Goal: Task Accomplishment & Management: Manage account settings

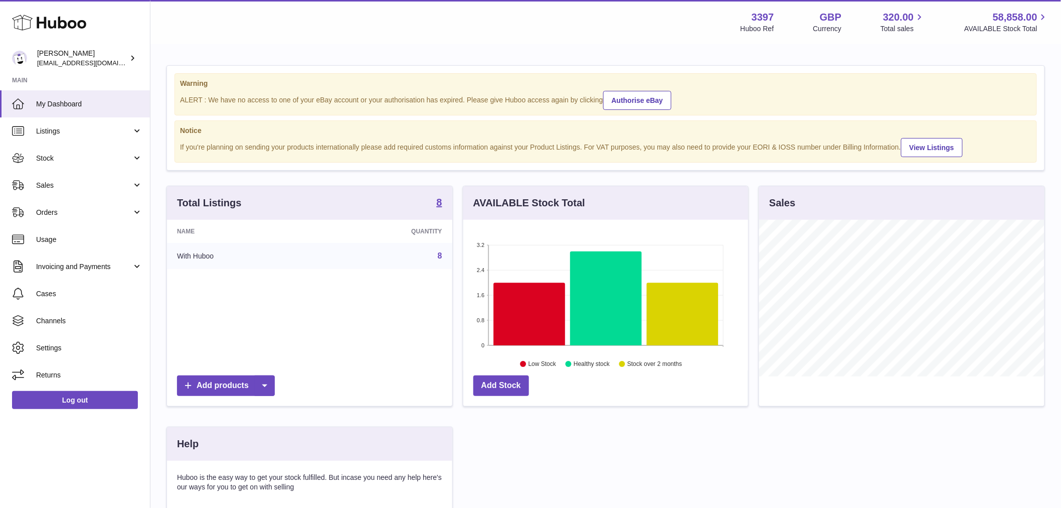
scroll to position [157, 288]
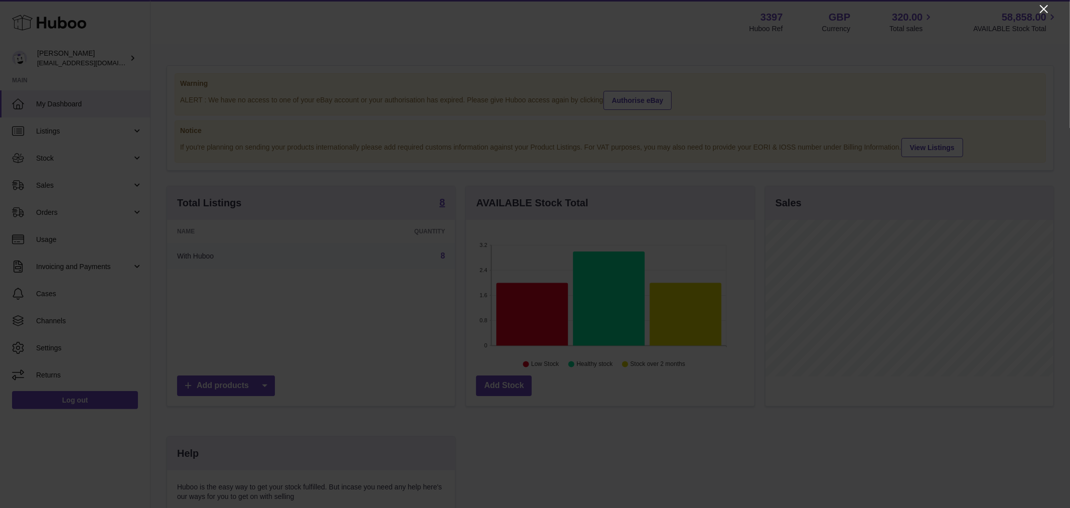
click at [1040, 13] on icon "Close" at bounding box center [1044, 9] width 8 height 8
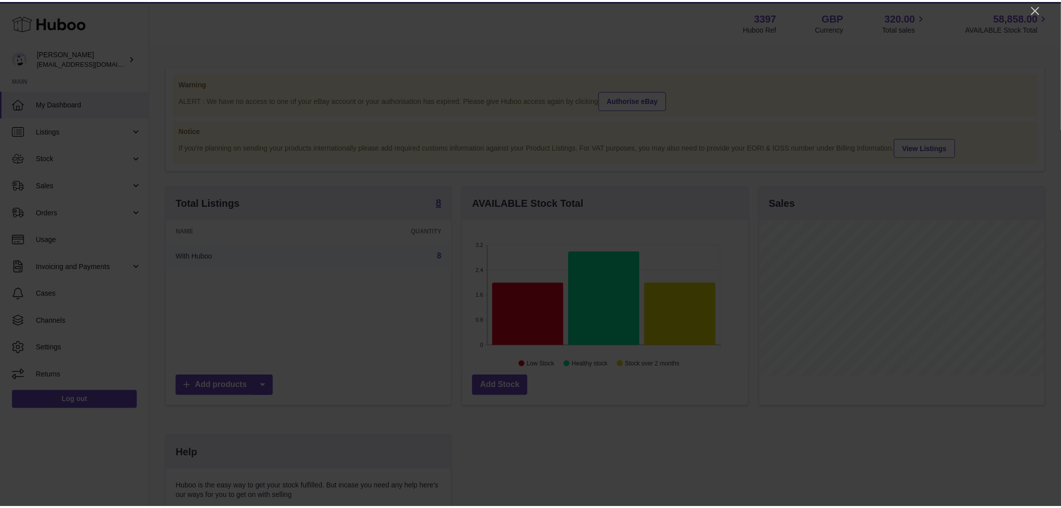
scroll to position [501495, 501366]
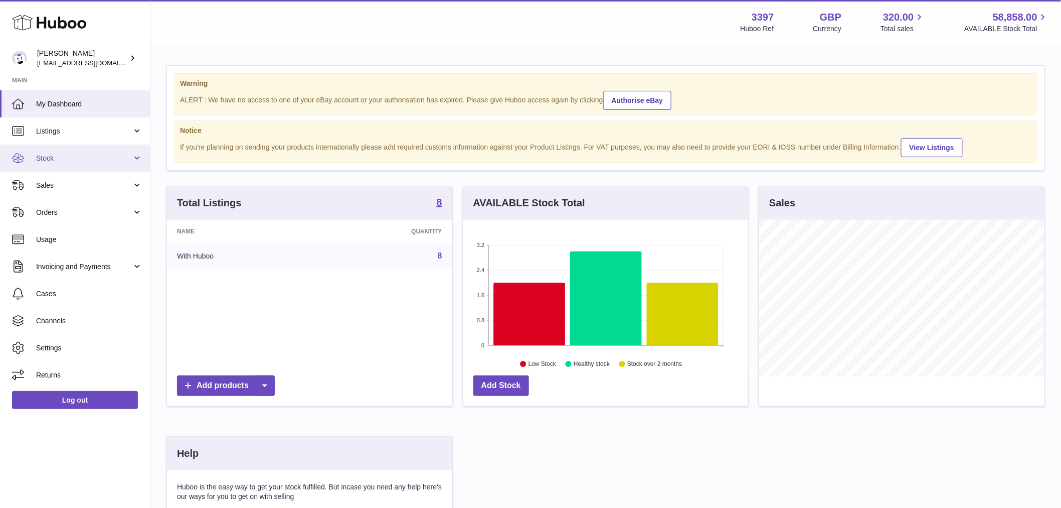
click at [112, 163] on link "Stock" at bounding box center [75, 157] width 150 height 27
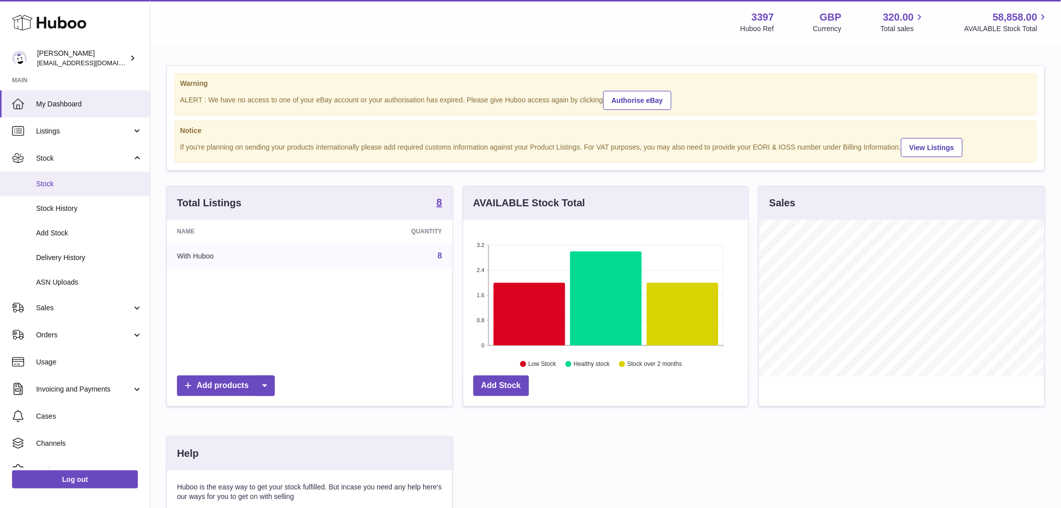
click at [103, 172] on link "Stock" at bounding box center [75, 184] width 150 height 25
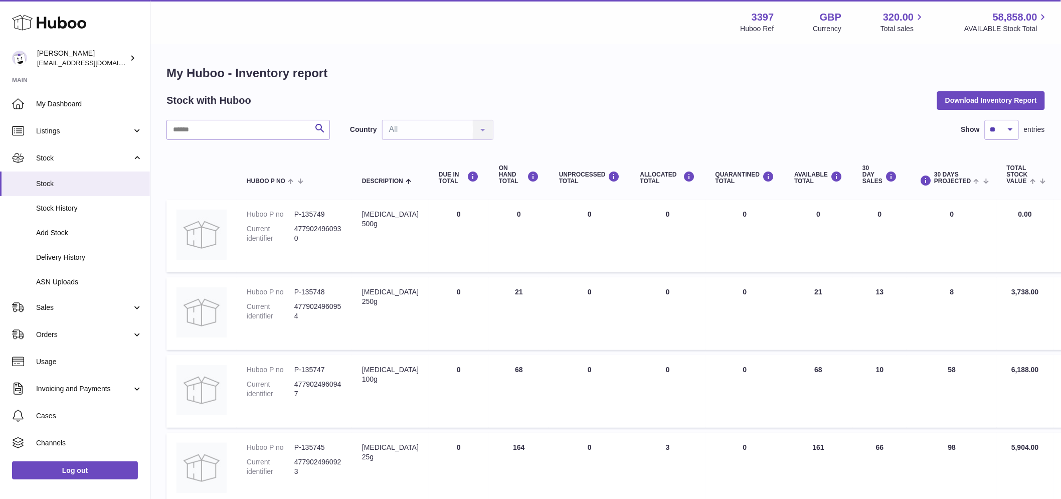
drag, startPoint x: 476, startPoint y: 257, endPoint x: 463, endPoint y: 262, distance: 14.0
click at [476, 257] on td "DUE IN Total 0" at bounding box center [459, 236] width 60 height 73
click at [577, 253] on td "UNPROCESSED Total 0" at bounding box center [589, 236] width 81 height 73
click at [319, 267] on td "Huboo P no P-135749 Current identifier 4779024960930" at bounding box center [294, 236] width 115 height 73
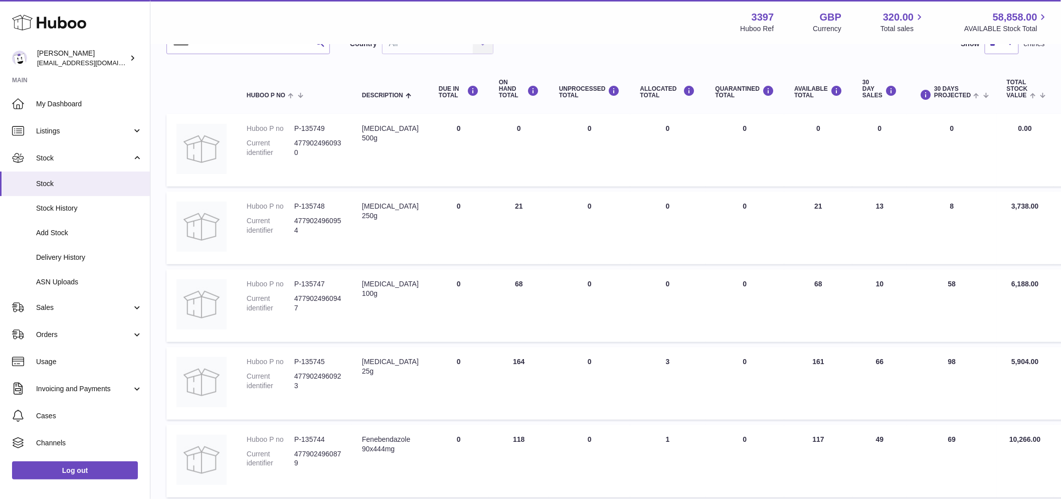
scroll to position [69, 0]
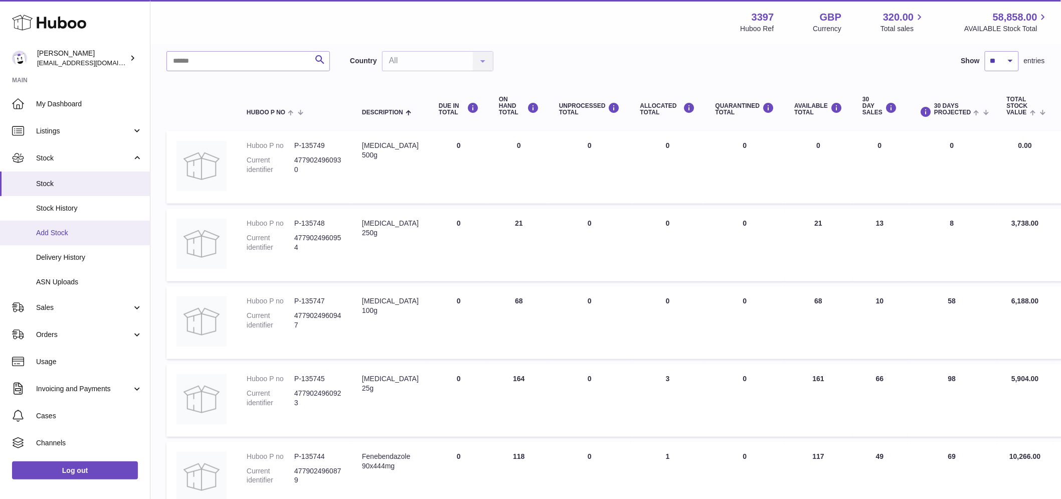
click at [76, 230] on span "Add Stock" at bounding box center [89, 233] width 106 height 10
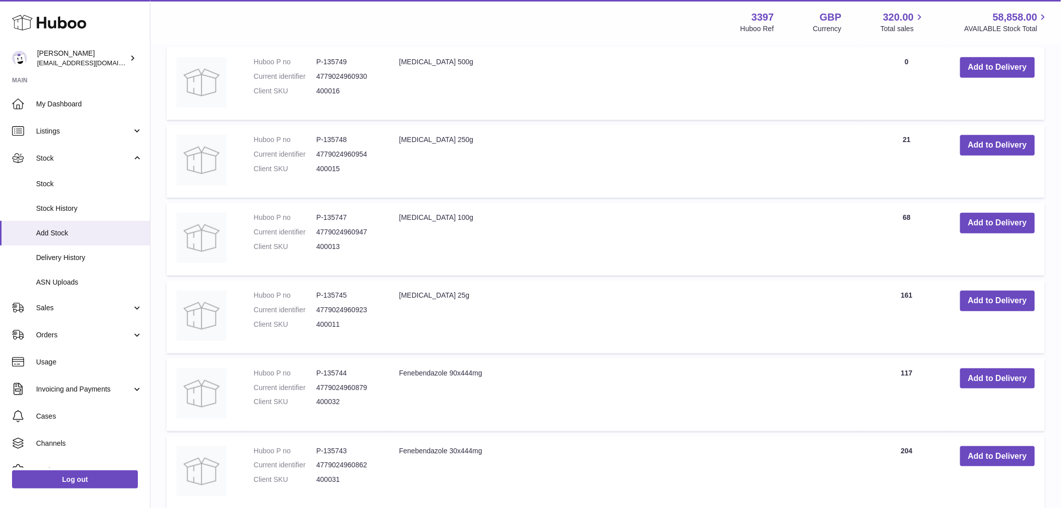
scroll to position [278, 0]
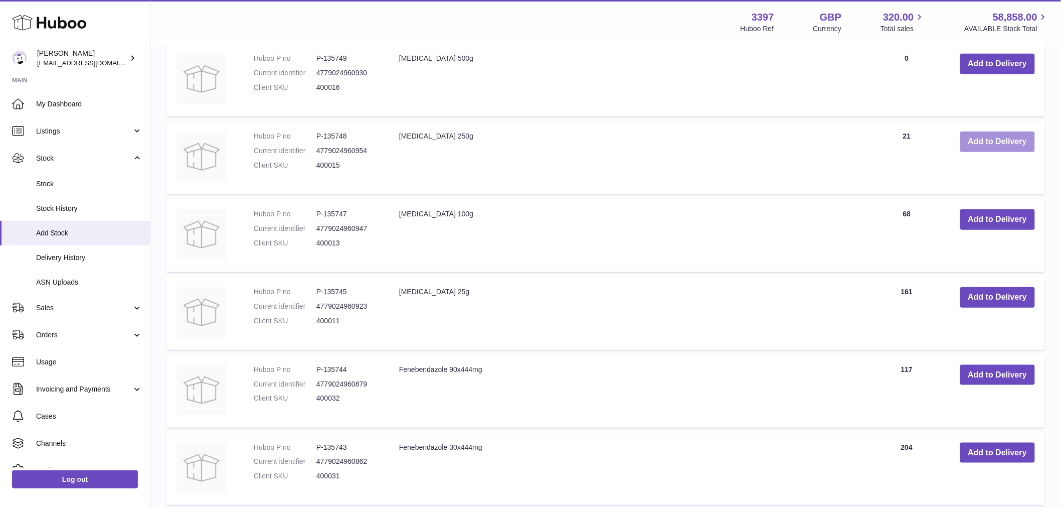
click at [995, 149] on button "Add to Delivery" at bounding box center [998, 141] width 75 height 21
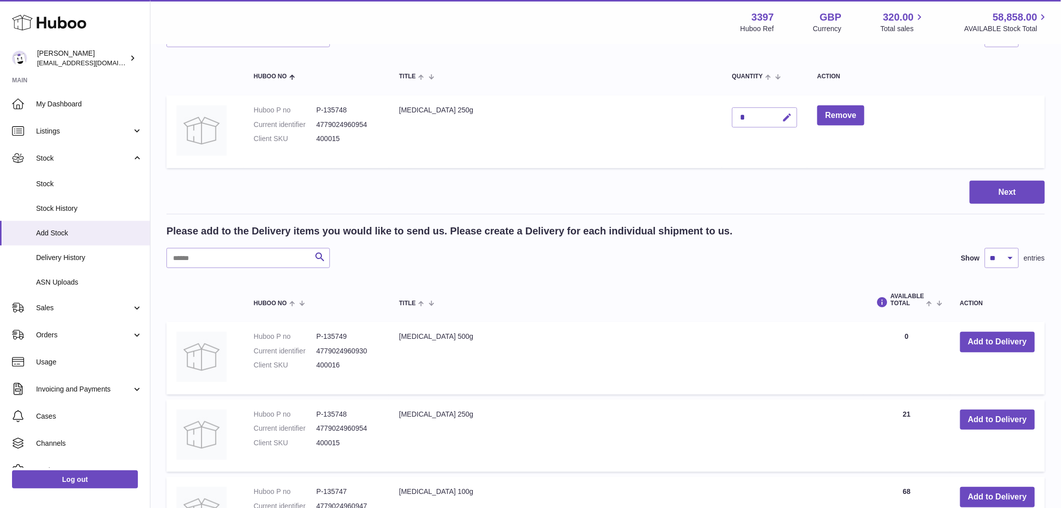
click at [782, 120] on icon "button" at bounding box center [787, 117] width 11 height 11
type input "**"
click at [783, 117] on icon "submit" at bounding box center [787, 117] width 9 height 9
click at [997, 192] on button "Next" at bounding box center [1007, 193] width 75 height 24
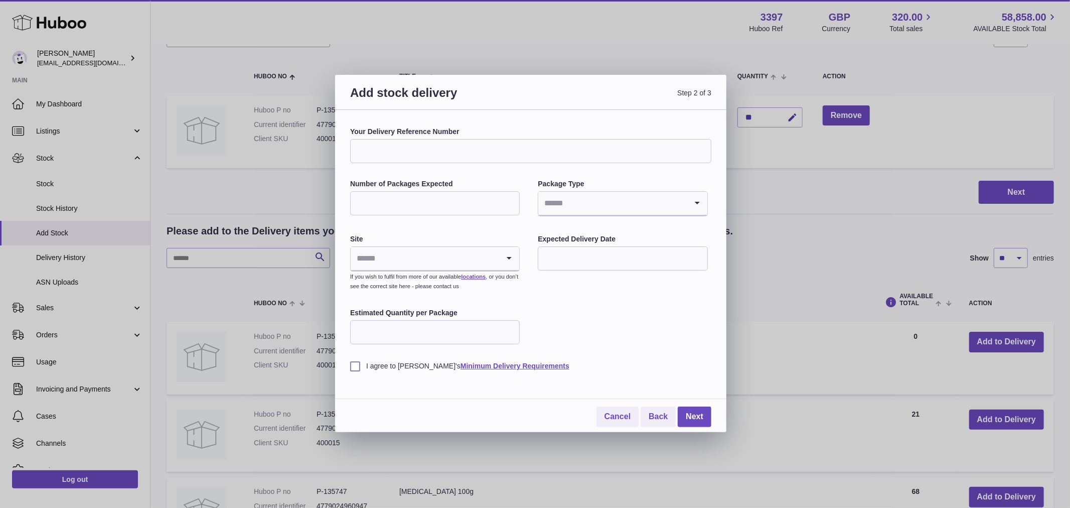
click at [502, 154] on input "Your Delivery Reference Number" at bounding box center [530, 151] width 361 height 24
type input "********"
click at [382, 214] on input "Number of Packages Expected" at bounding box center [435, 203] width 170 height 24
type input "*"
click at [608, 209] on input "Search for option" at bounding box center [612, 203] width 148 height 23
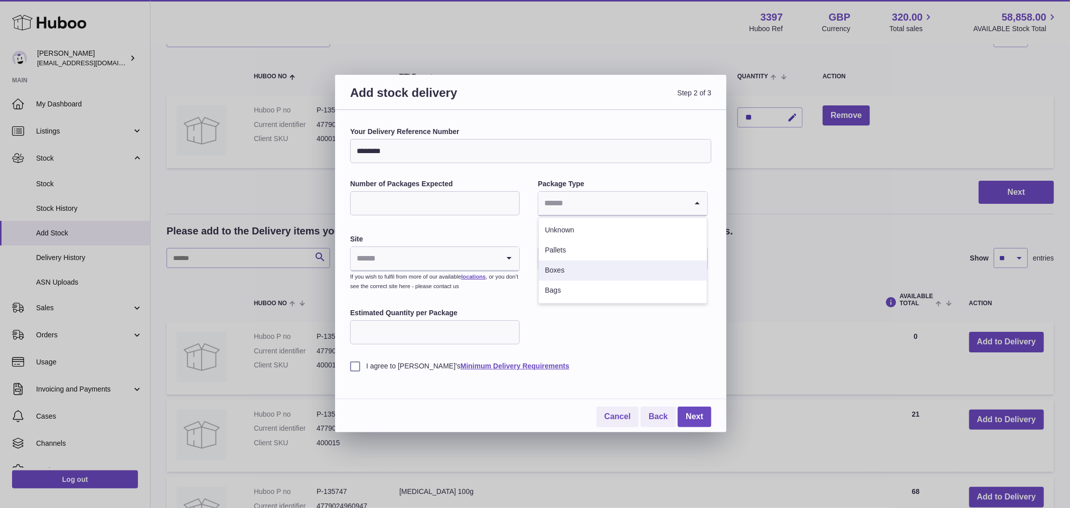
click at [543, 273] on li "Boxes" at bounding box center [623, 270] width 168 height 20
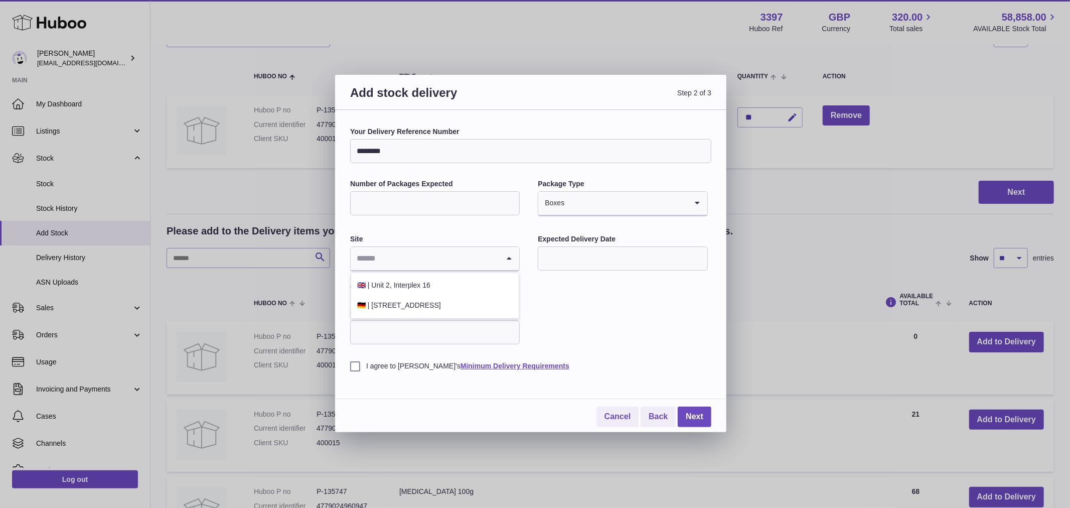
click at [445, 264] on input "Search for option" at bounding box center [425, 258] width 148 height 23
click at [439, 289] on li "🇬🇧 | Unit 2, Interplex 16" at bounding box center [435, 285] width 168 height 20
click at [621, 249] on input "text" at bounding box center [623, 258] width 170 height 24
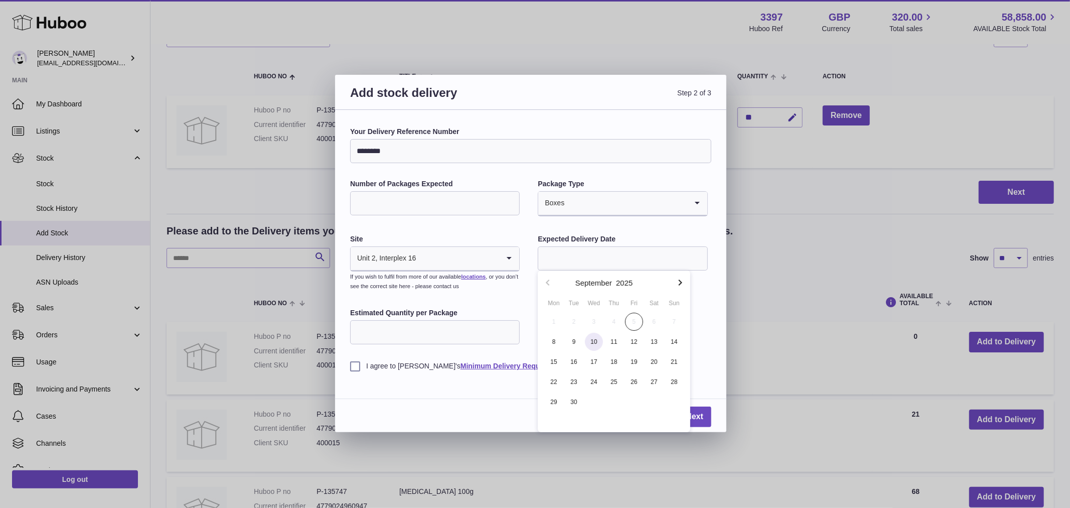
click at [593, 344] on span "10" at bounding box center [594, 342] width 18 height 18
type input "**********"
click at [403, 336] on input "Estimated Quantity per Package" at bounding box center [435, 332] width 170 height 24
type input "**"
click at [357, 367] on label "I agree to [PERSON_NAME]'s Minimum Delivery Requirements" at bounding box center [530, 366] width 361 height 10
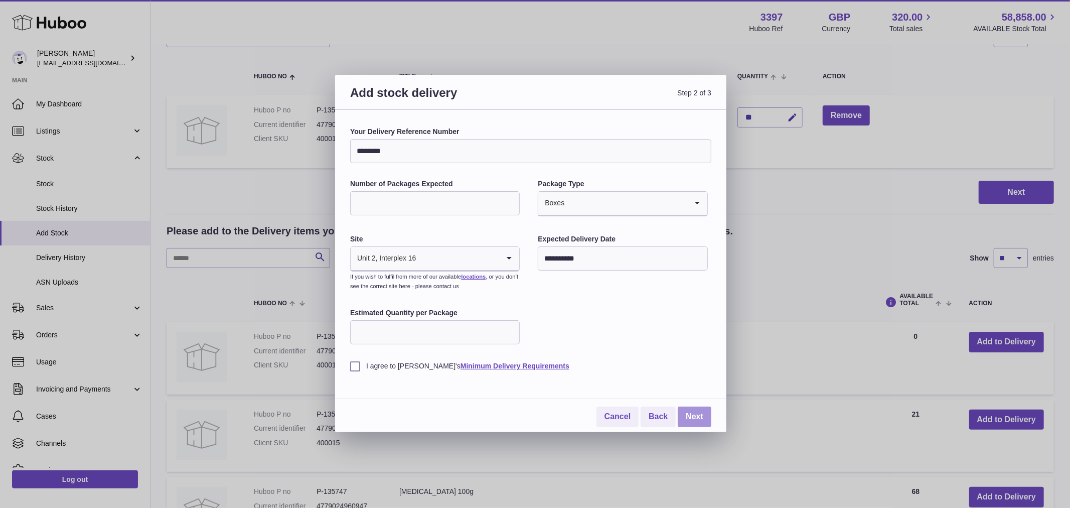
click at [704, 413] on link "Next" at bounding box center [695, 416] width 34 height 21
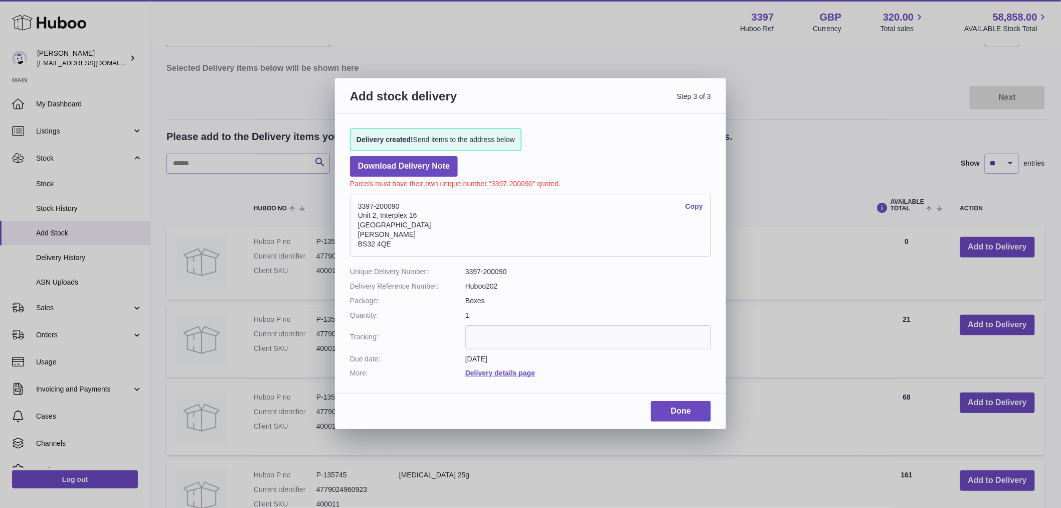
click at [358, 201] on address "3397-200090 Copy [STREET_ADDRESS][PERSON_NAME]" at bounding box center [530, 225] width 361 height 63
click at [364, 206] on address "3397-200090 Copy [STREET_ADDRESS][PERSON_NAME]" at bounding box center [530, 225] width 361 height 63
copy address "3397-200090"
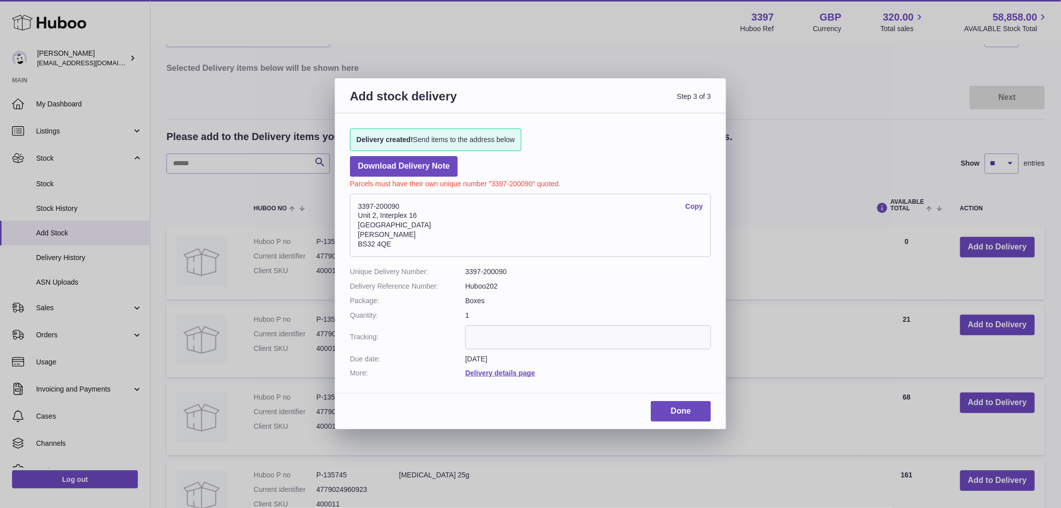
click at [511, 344] on input "text" at bounding box center [589, 337] width 246 height 24
paste input "*********"
type input "*********"
click at [676, 409] on link "Done" at bounding box center [681, 411] width 60 height 21
